Goal: Navigation & Orientation: Find specific page/section

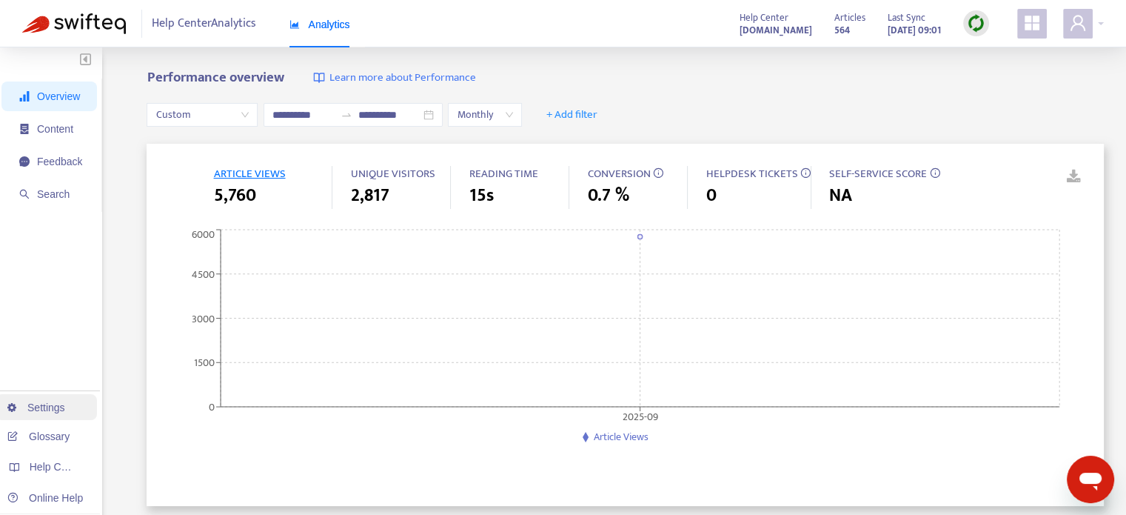
click at [47, 413] on link "Settings" at bounding box center [36, 407] width 58 height 12
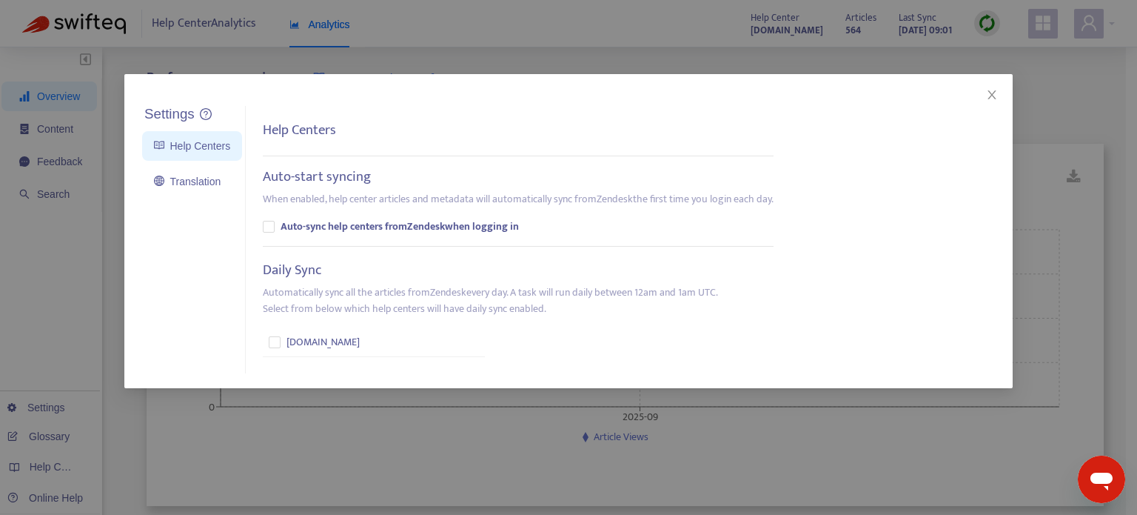
click at [46, 429] on div "Settings Help Centers Translation Settings Help Centers Auto-start syncing When…" at bounding box center [568, 257] width 1137 height 515
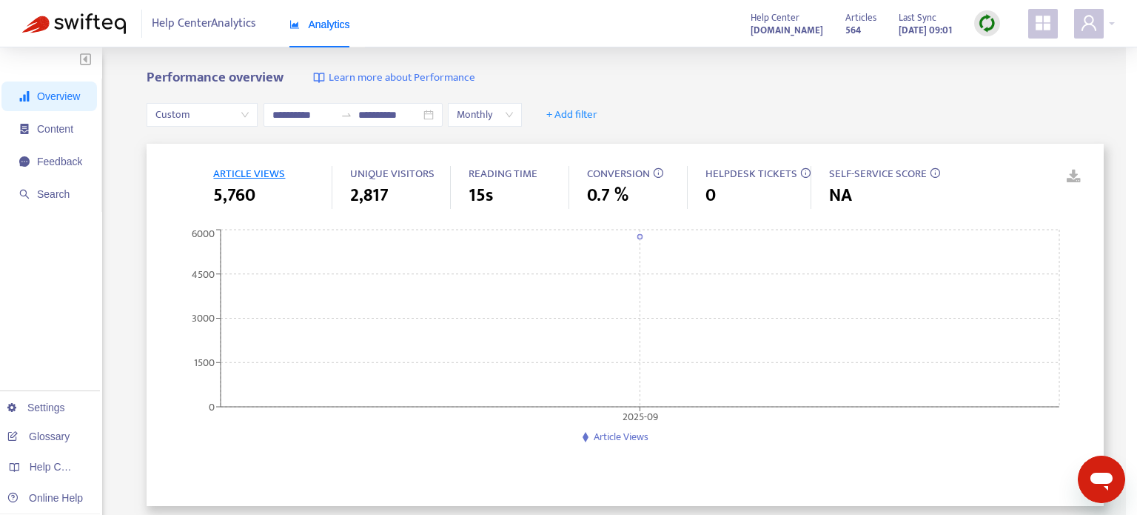
click at [46, 429] on div "Settings Help Centers Translation Settings Help Centers Auto-start syncing When…" at bounding box center [568, 257] width 1137 height 515
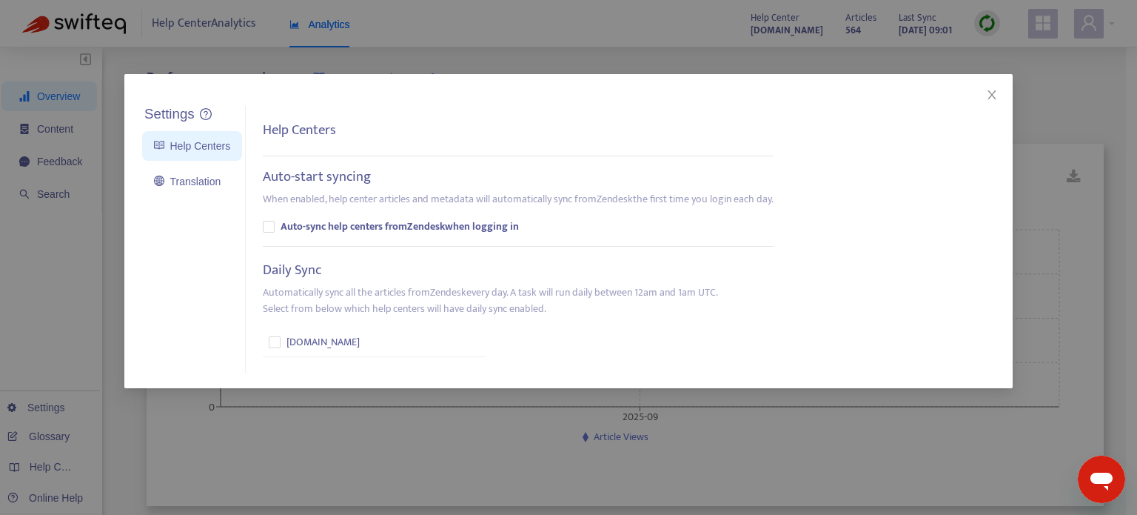
click at [46, 429] on div "Settings Help Centers Translation Settings Help Centers Auto-start syncing When…" at bounding box center [568, 257] width 1137 height 515
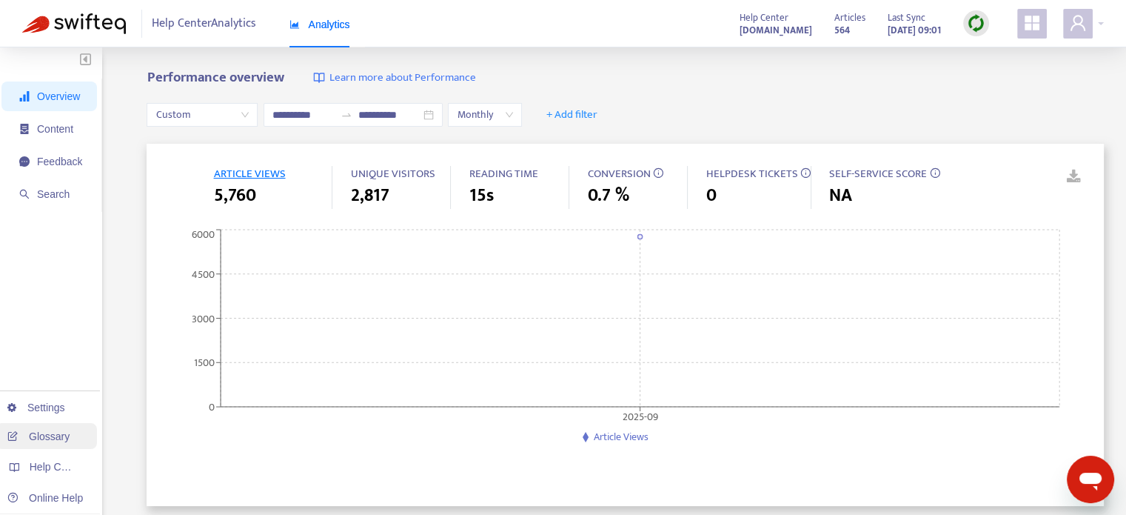
click at [41, 432] on link "Glossary" at bounding box center [38, 436] width 62 height 12
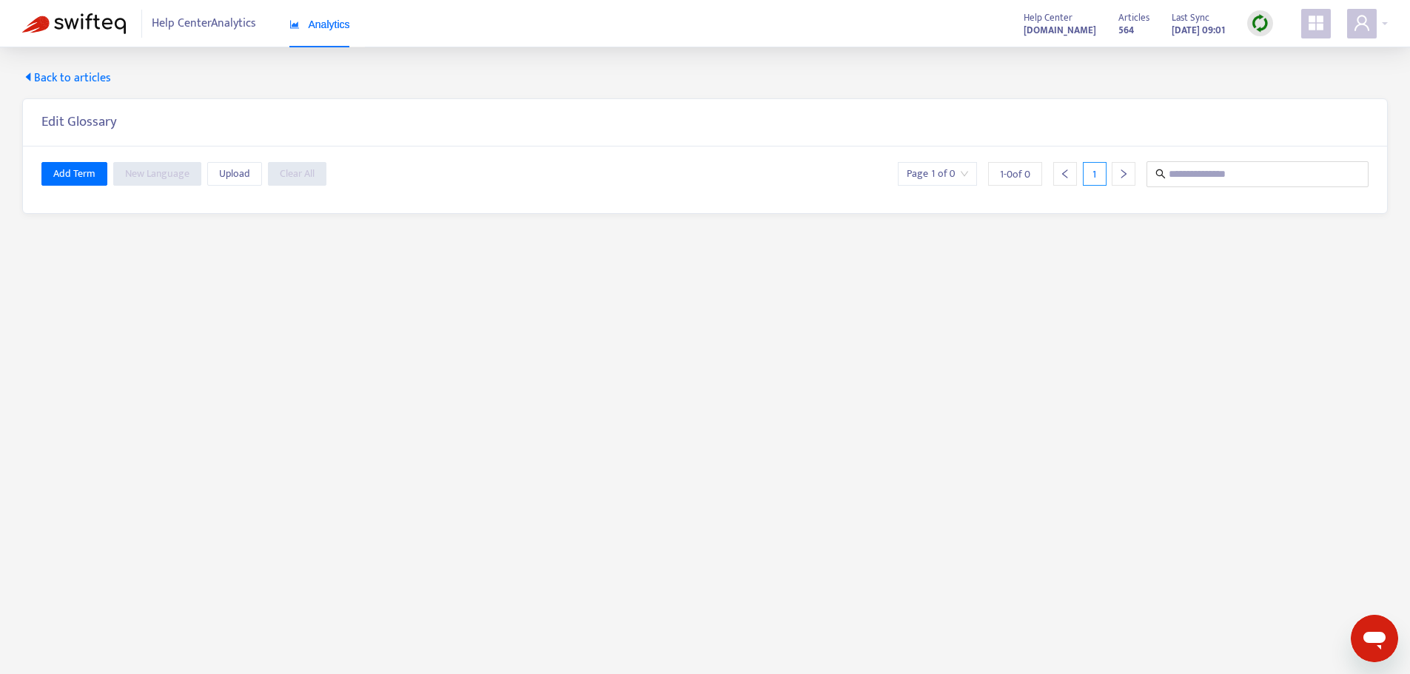
click at [1136, 27] on icon "appstore" at bounding box center [1317, 23] width 18 height 18
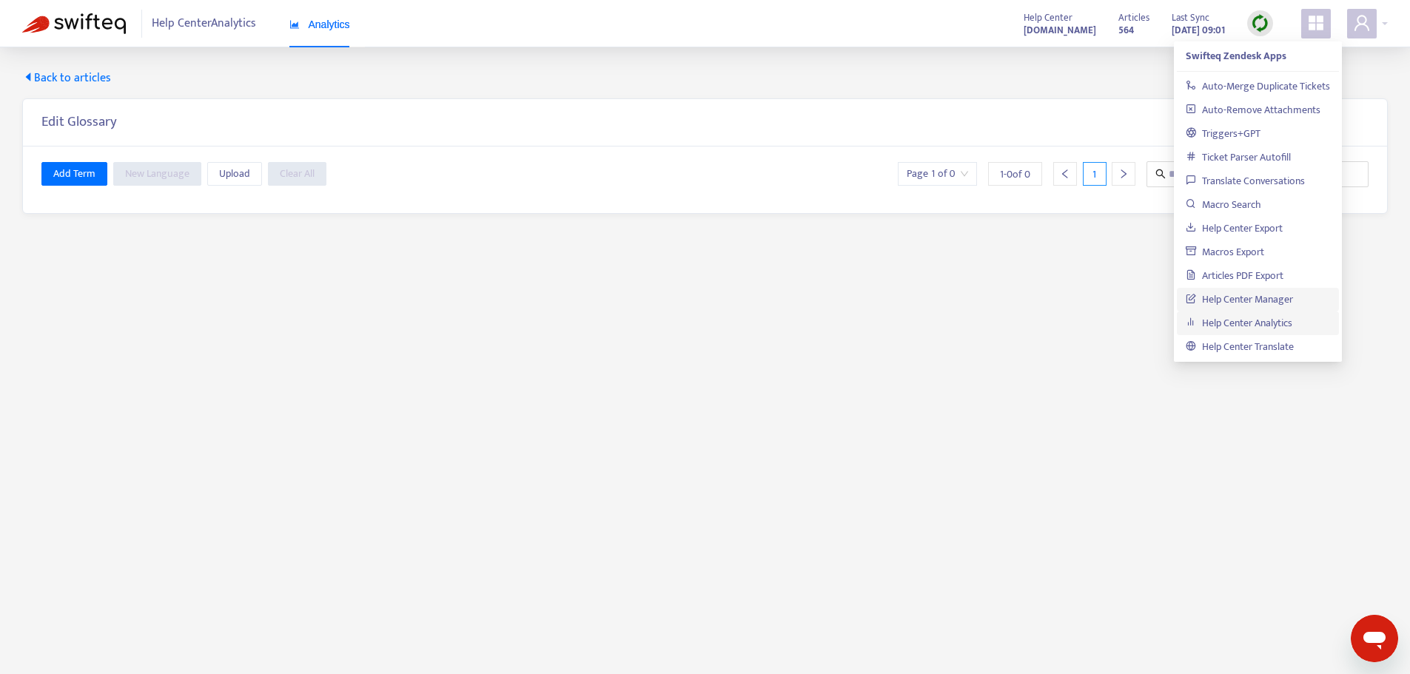
click at [1136, 295] on link "Help Center Manager" at bounding box center [1239, 299] width 107 height 17
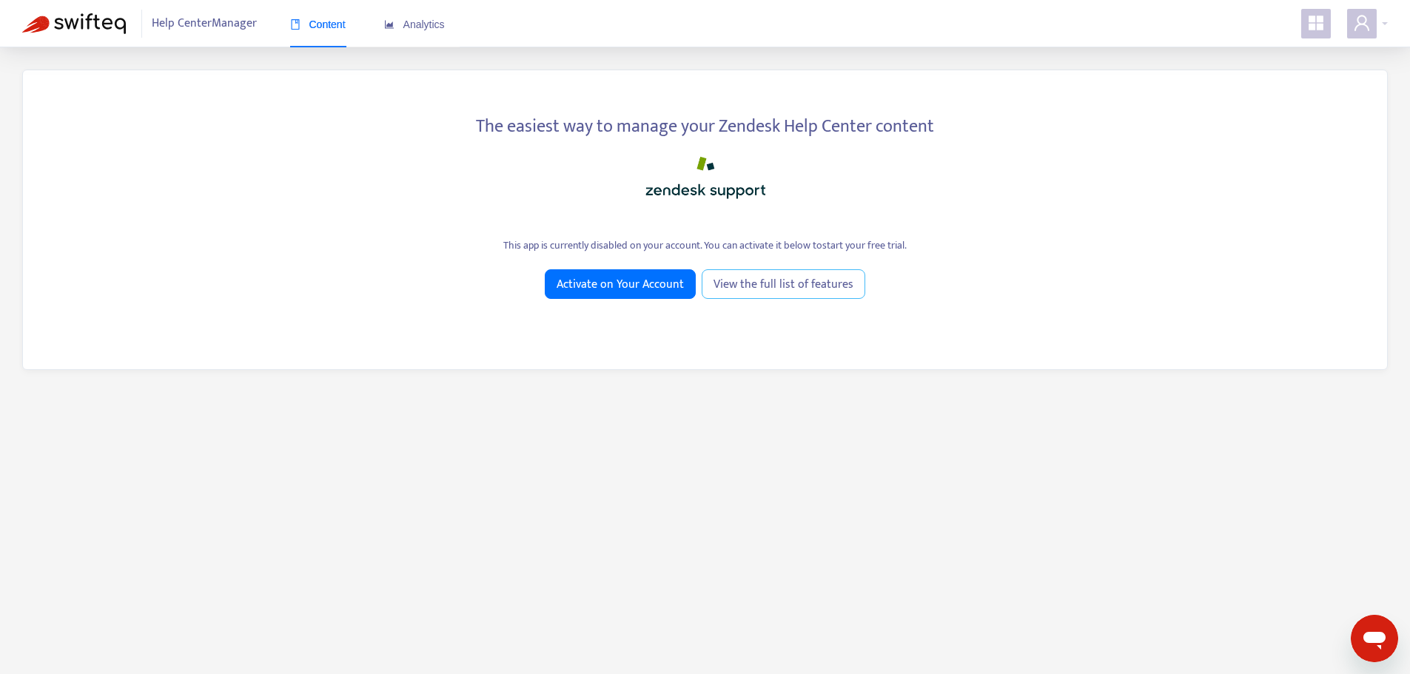
click at [750, 274] on link "View the full list of features" at bounding box center [784, 284] width 164 height 30
click at [737, 281] on span "View the full list of features" at bounding box center [784, 284] width 140 height 19
